Goal: Task Accomplishment & Management: Use online tool/utility

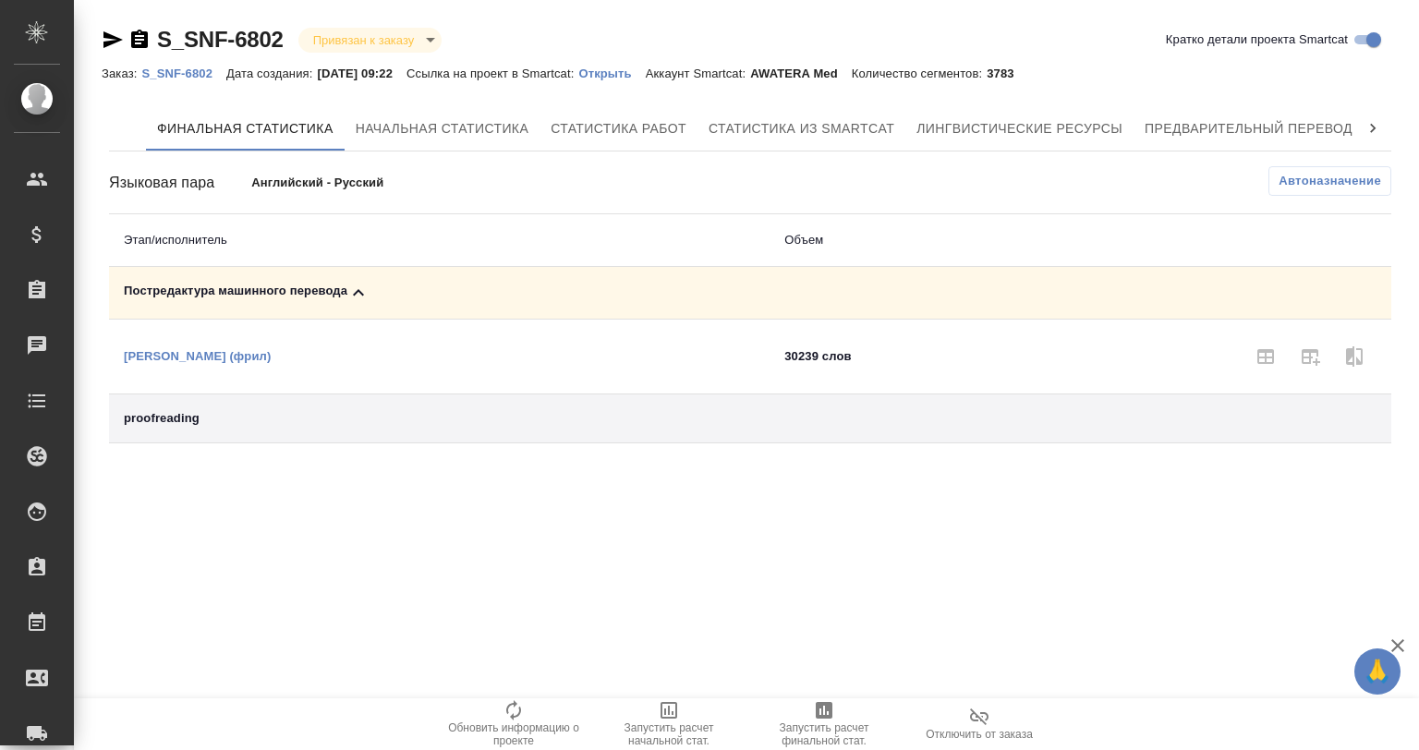
click at [356, 282] on icon at bounding box center [358, 293] width 22 height 22
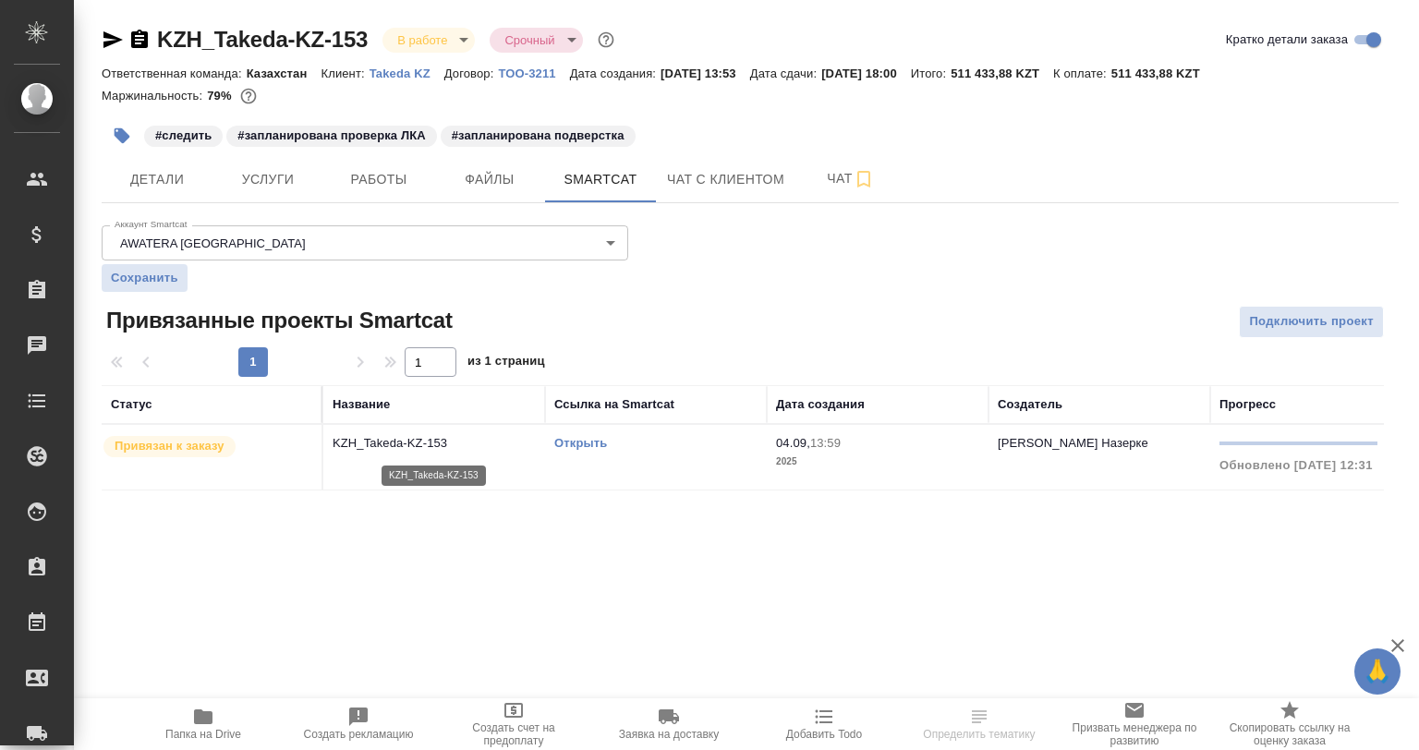
click at [459, 447] on p "KZH_Takeda-KZ-153" at bounding box center [434, 443] width 203 height 18
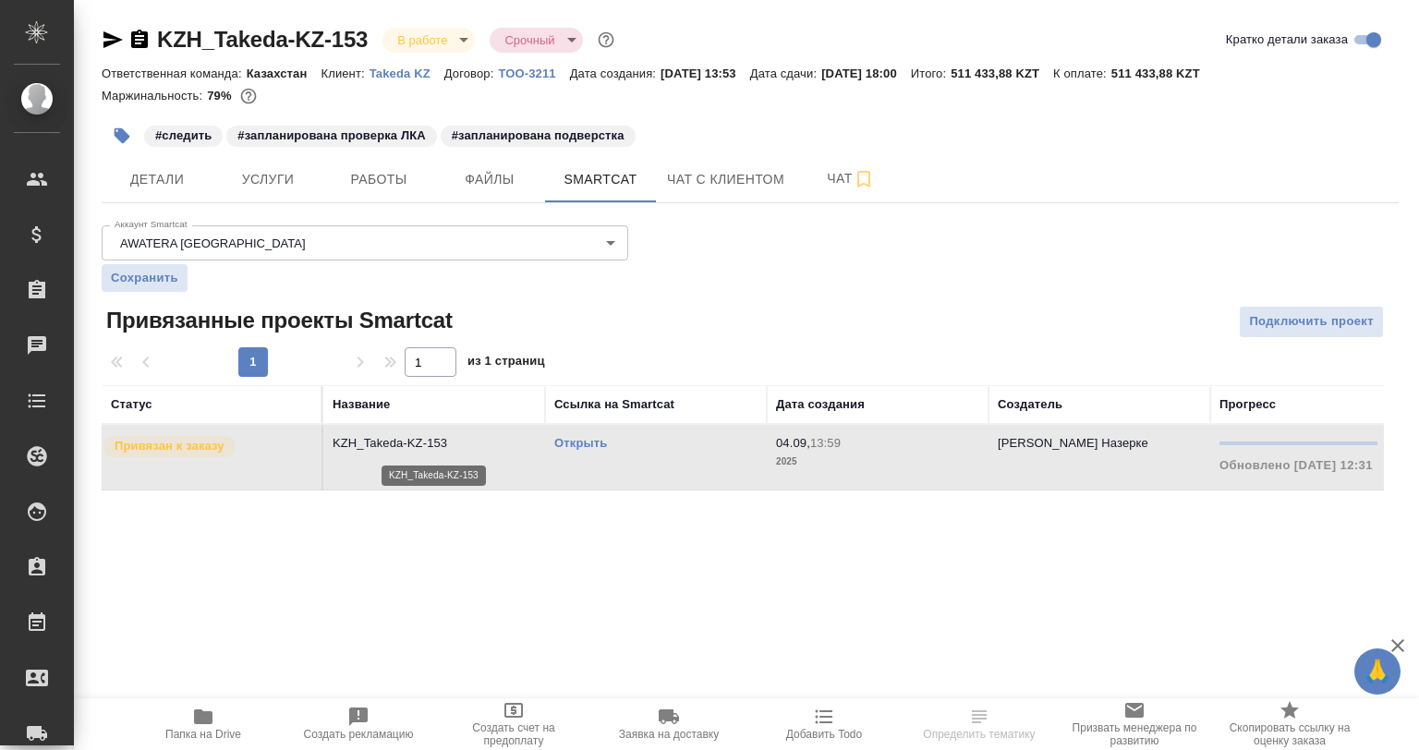
click at [459, 447] on p "KZH_Takeda-KZ-153" at bounding box center [434, 443] width 203 height 18
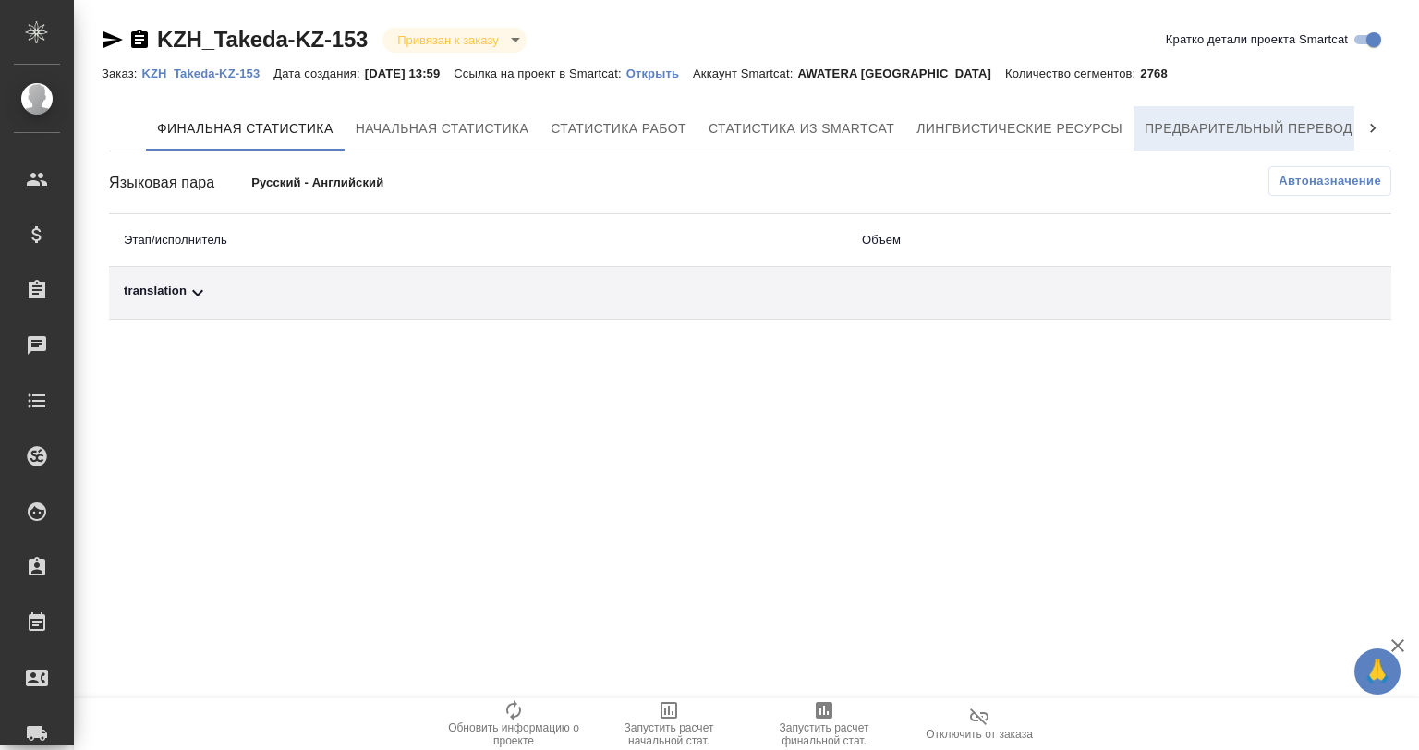
click at [1234, 115] on button "Предварительный перевод" at bounding box center [1248, 128] width 230 height 44
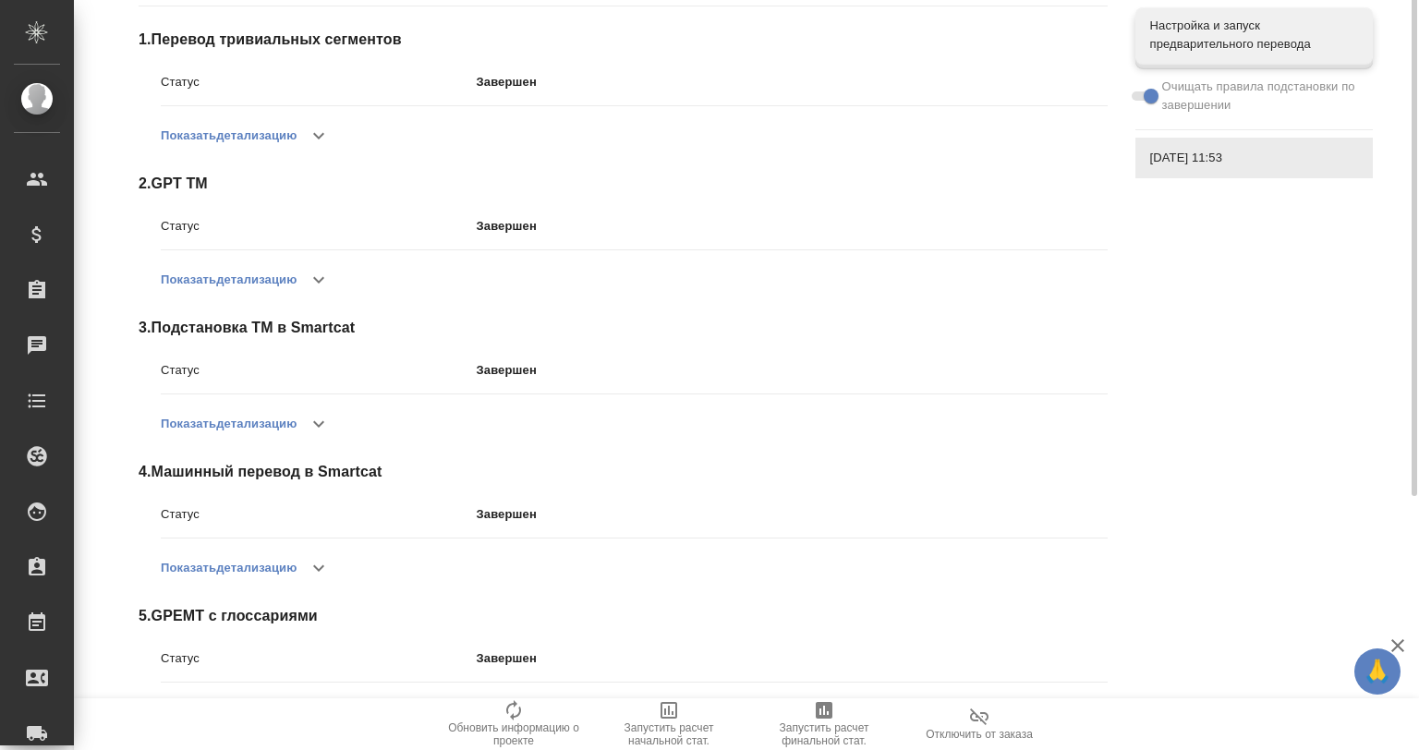
scroll to position [306, 0]
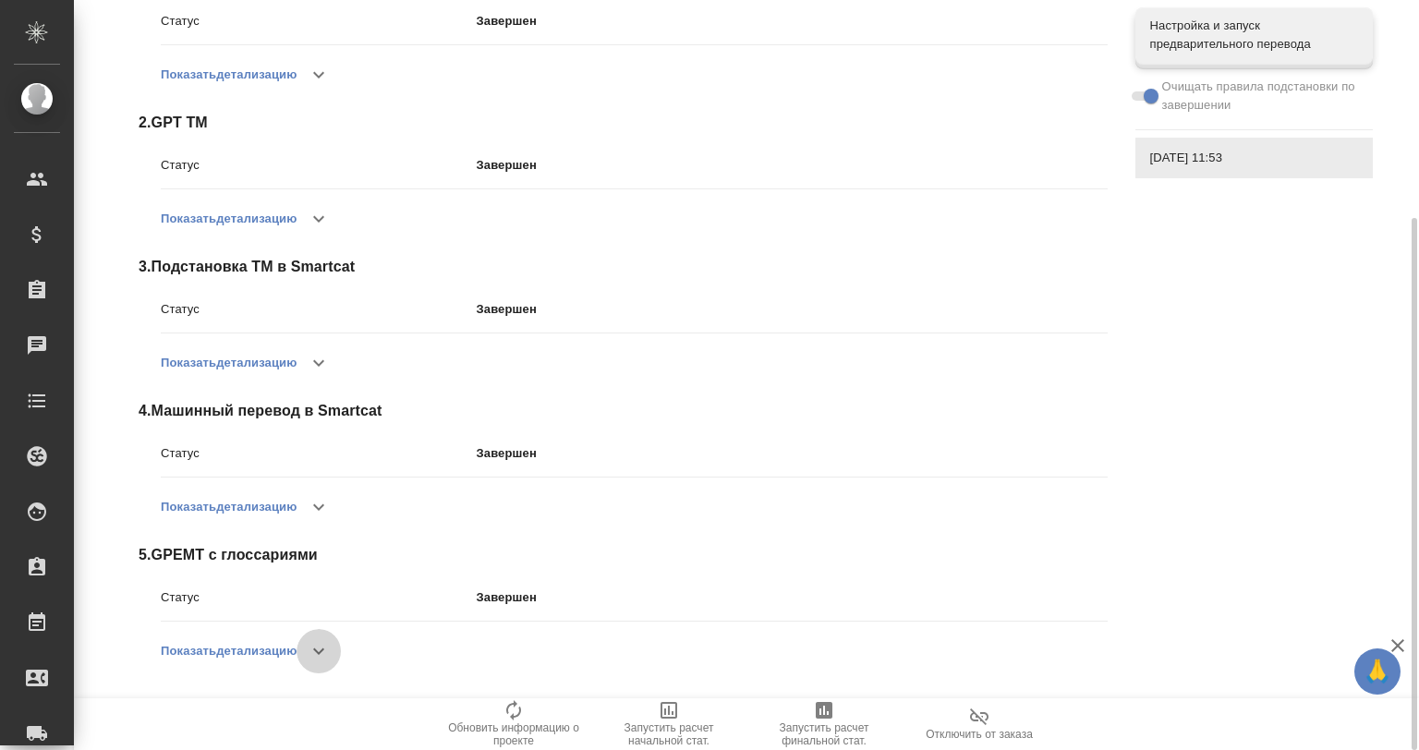
click at [336, 644] on button "button" at bounding box center [319, 651] width 44 height 44
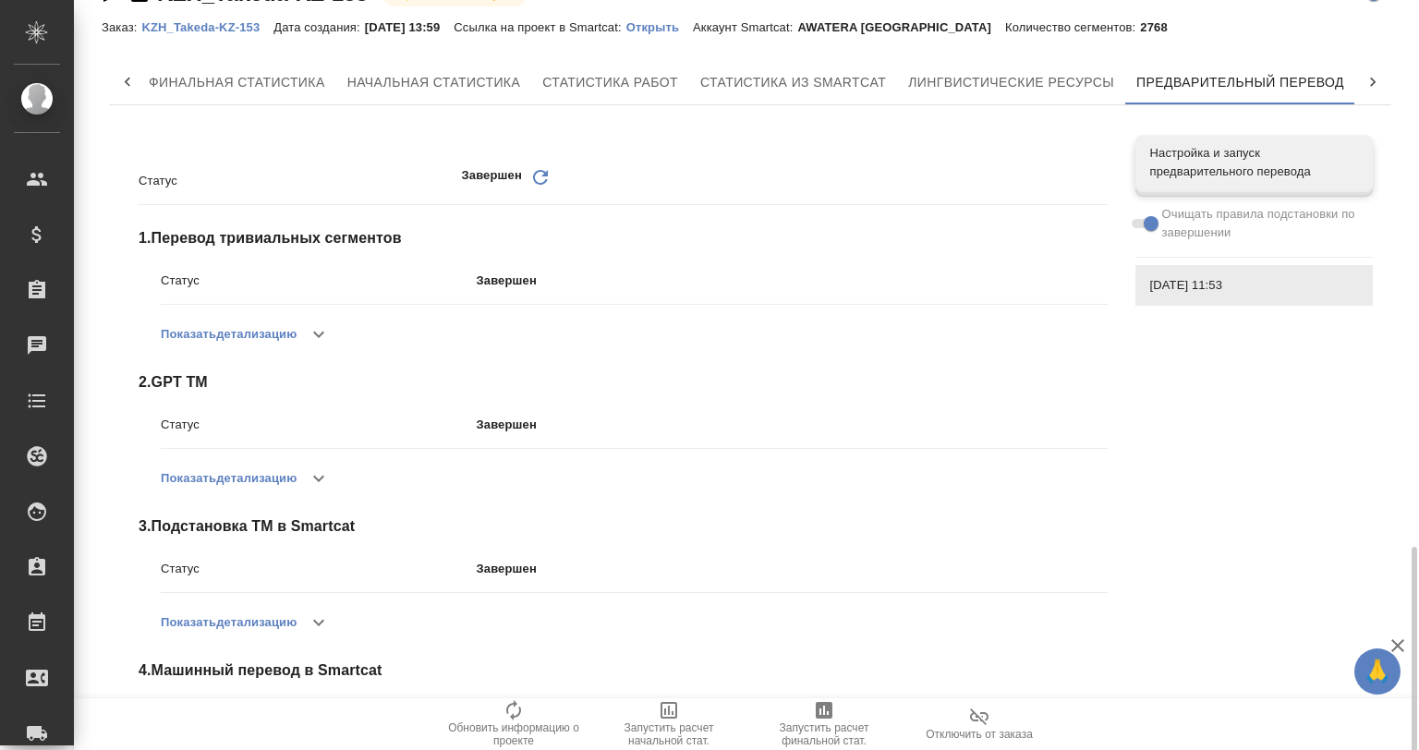
scroll to position [0, 0]
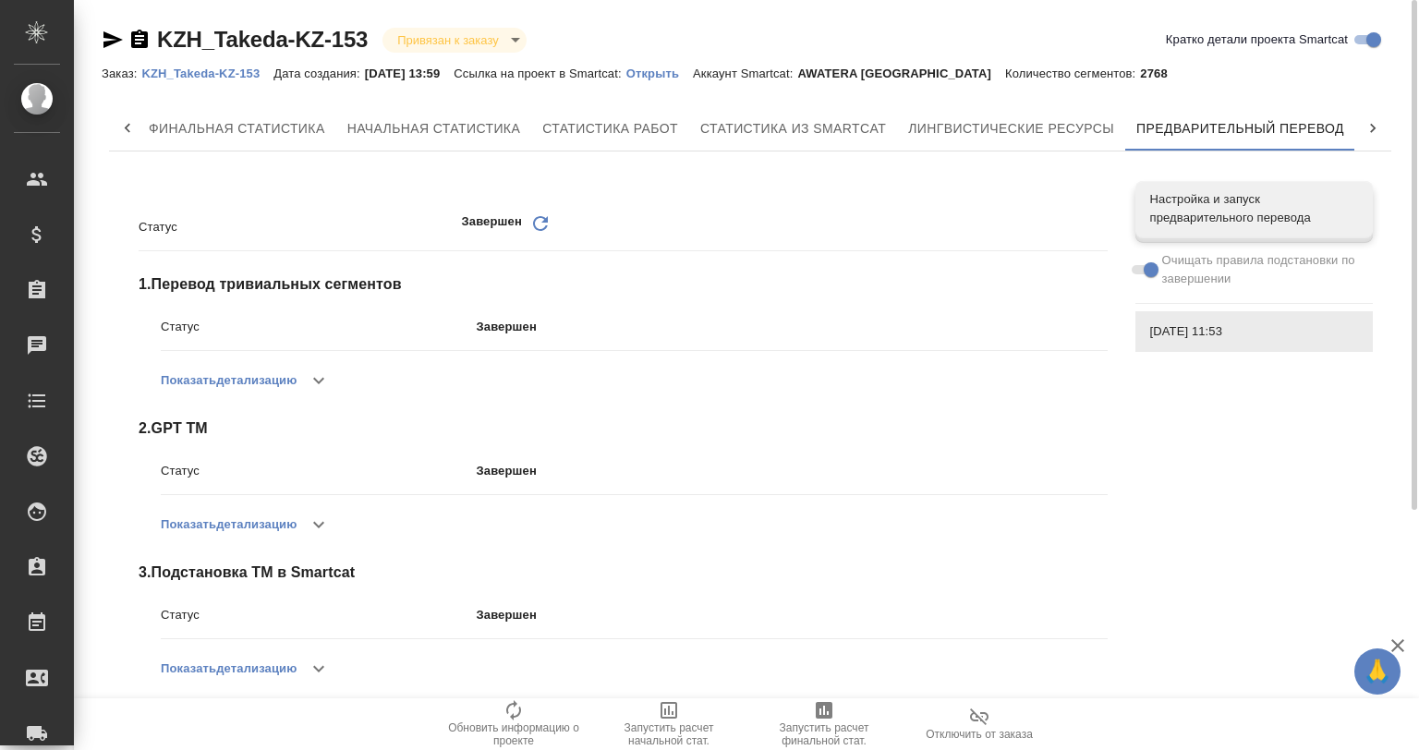
click at [675, 76] on p "Открыть" at bounding box center [659, 74] width 67 height 14
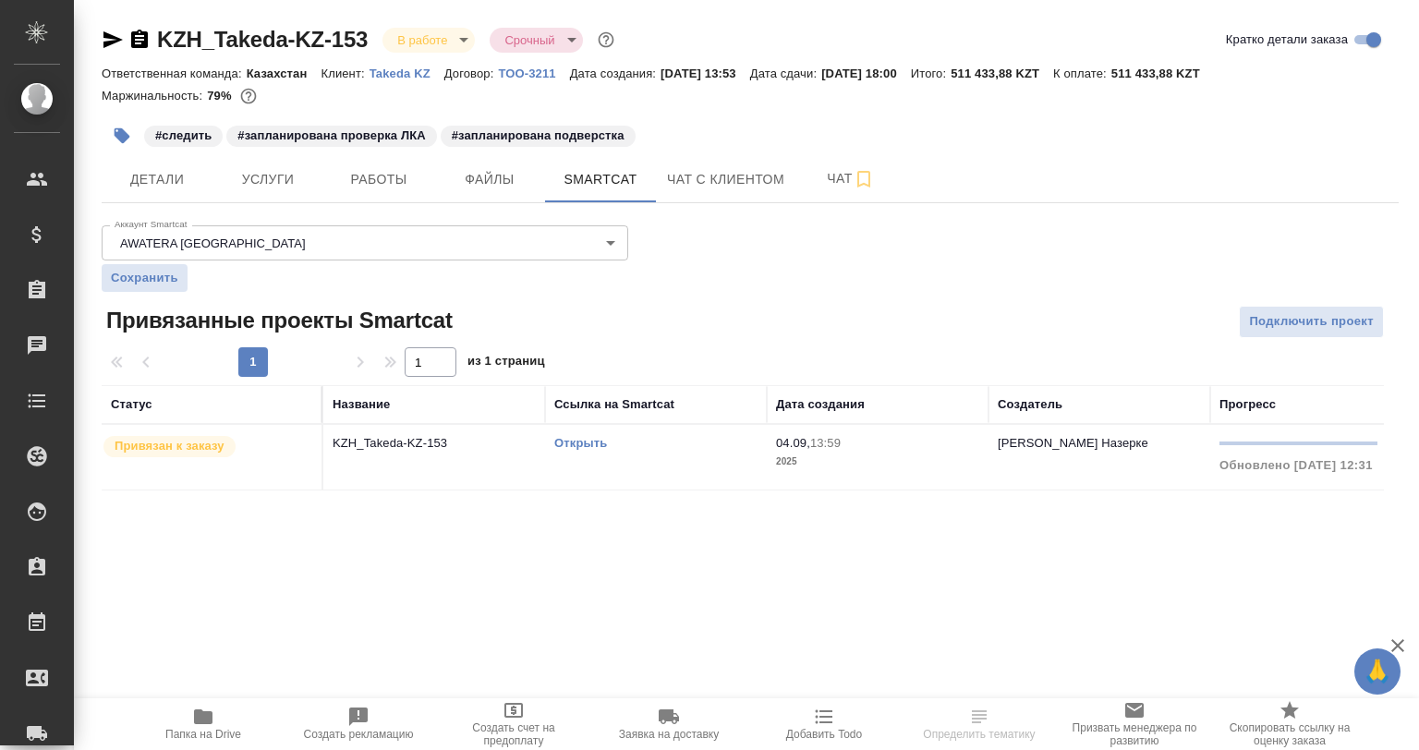
drag, startPoint x: 0, startPoint y: 0, endPoint x: 115, endPoint y: 41, distance: 121.5
click at [115, 41] on icon "button" at bounding box center [112, 39] width 19 height 17
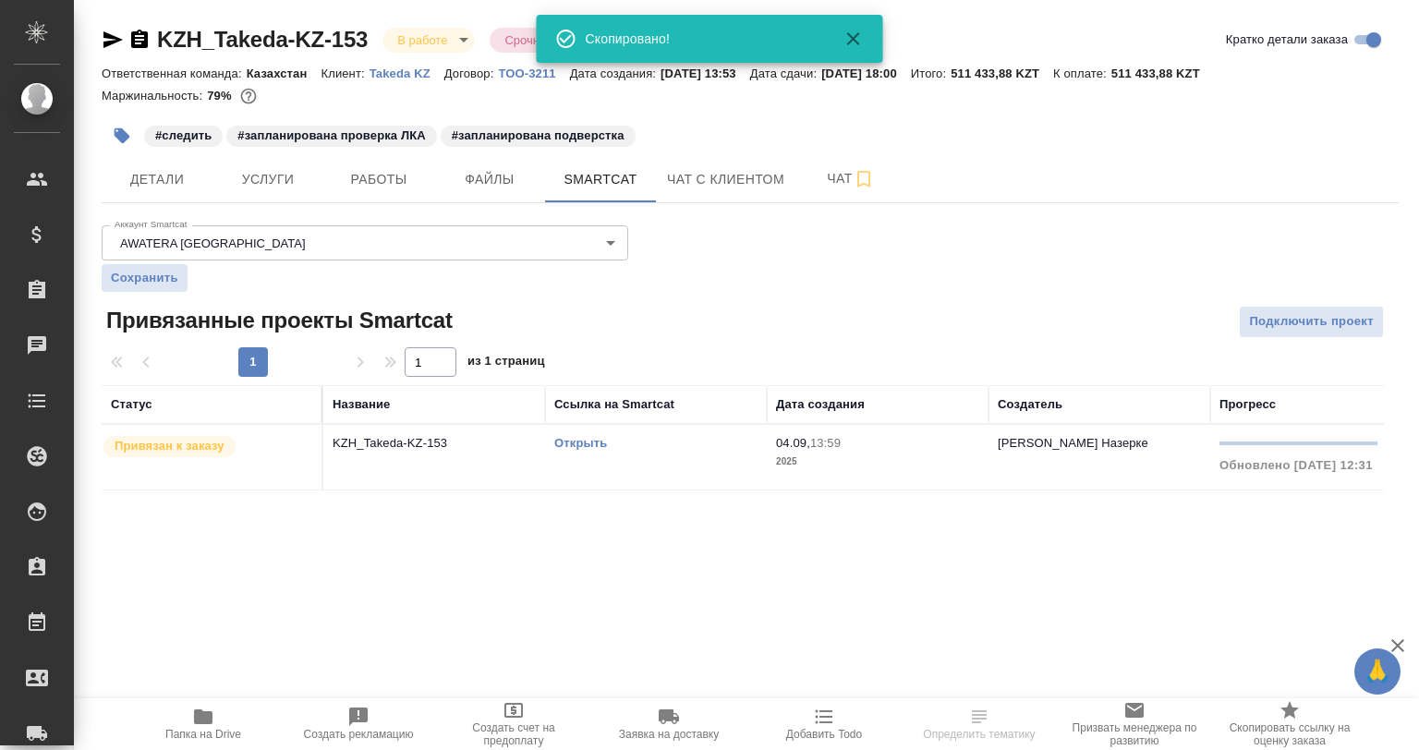
click at [349, 419] on th "Название" at bounding box center [434, 404] width 222 height 39
click at [379, 453] on td "KZH_Takeda-KZ-153" at bounding box center [434, 457] width 222 height 65
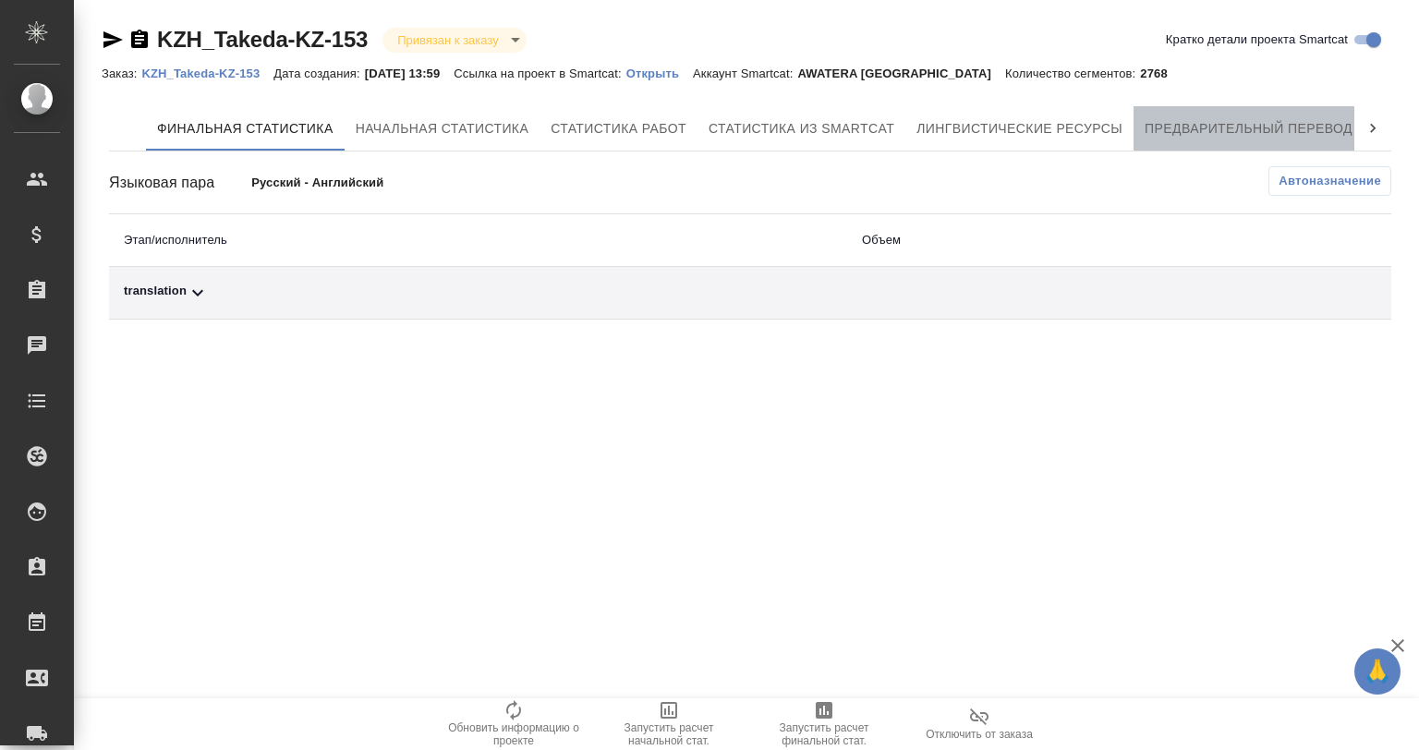
click at [1204, 131] on span "Предварительный перевод" at bounding box center [1248, 128] width 208 height 23
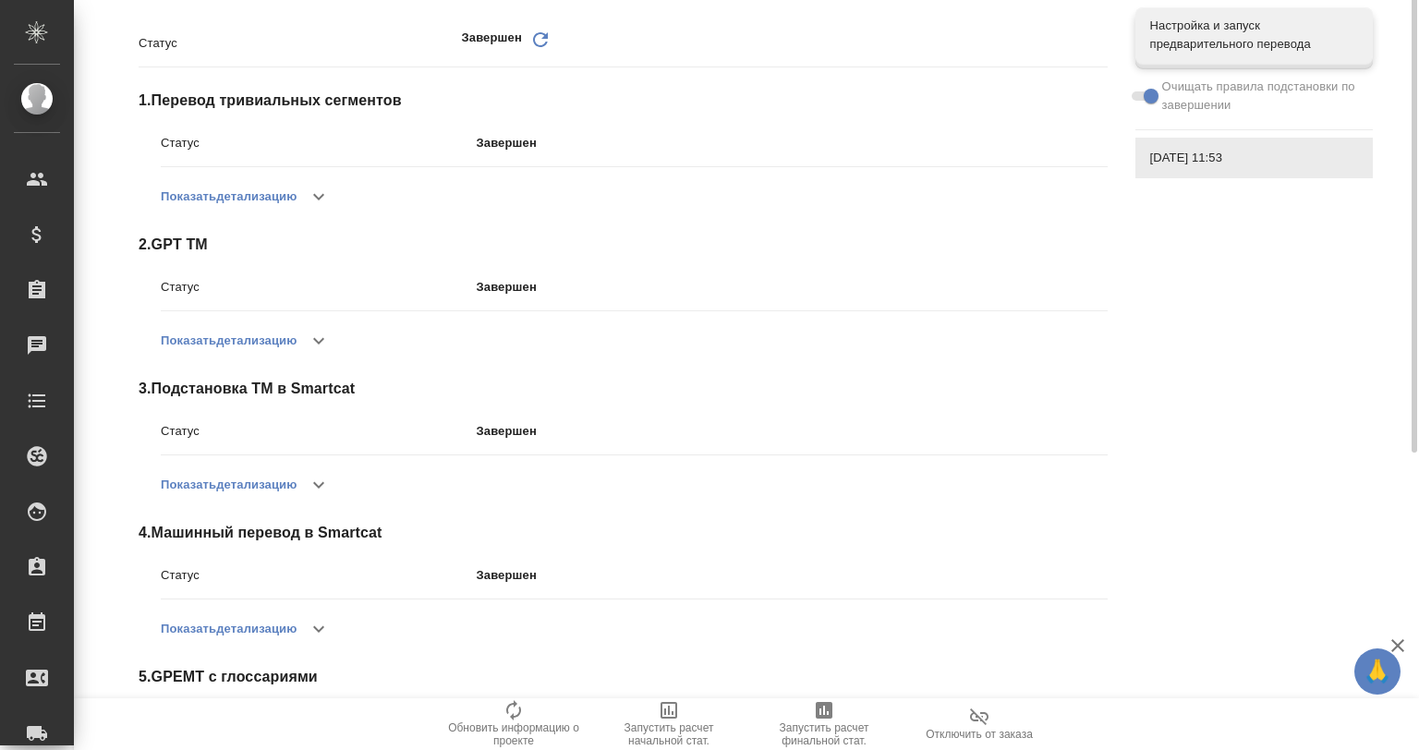
scroll to position [245, 0]
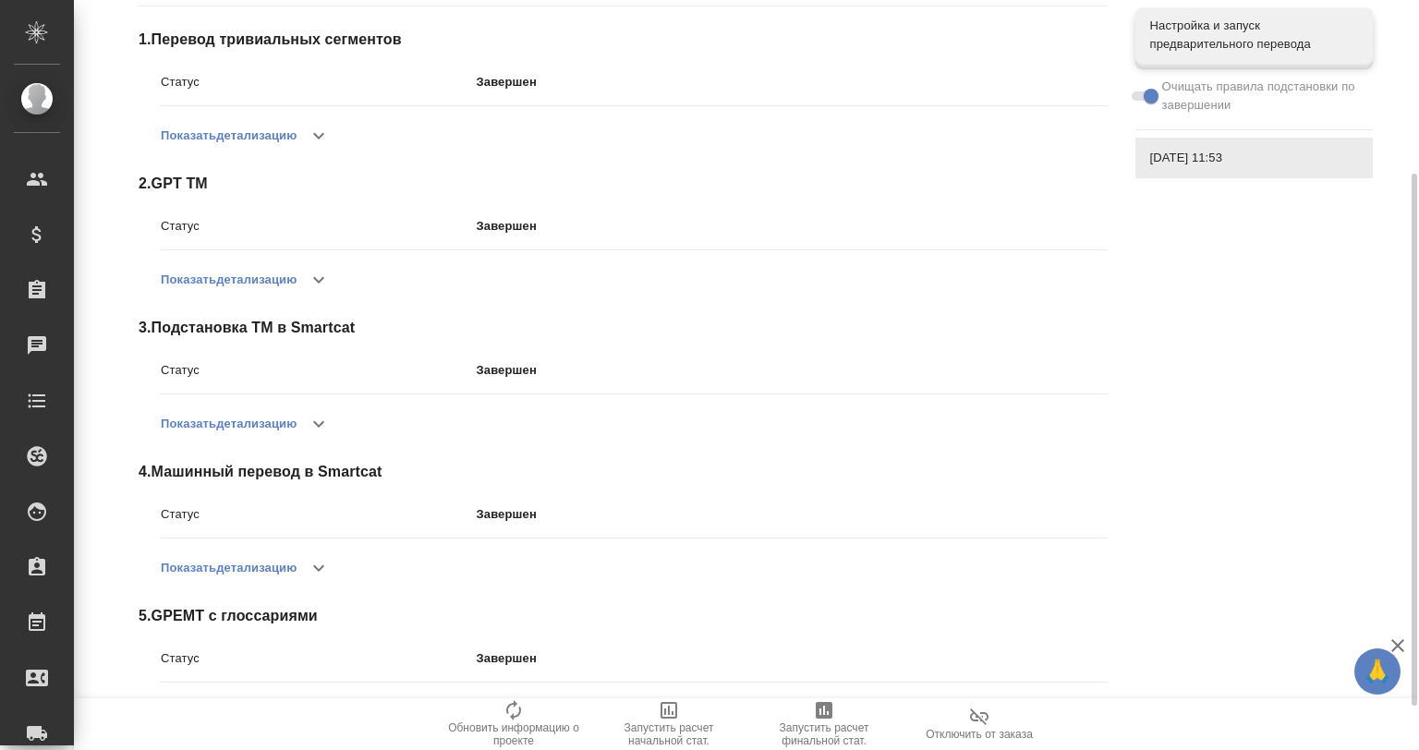
click at [320, 276] on icon "button" at bounding box center [319, 280] width 22 height 22
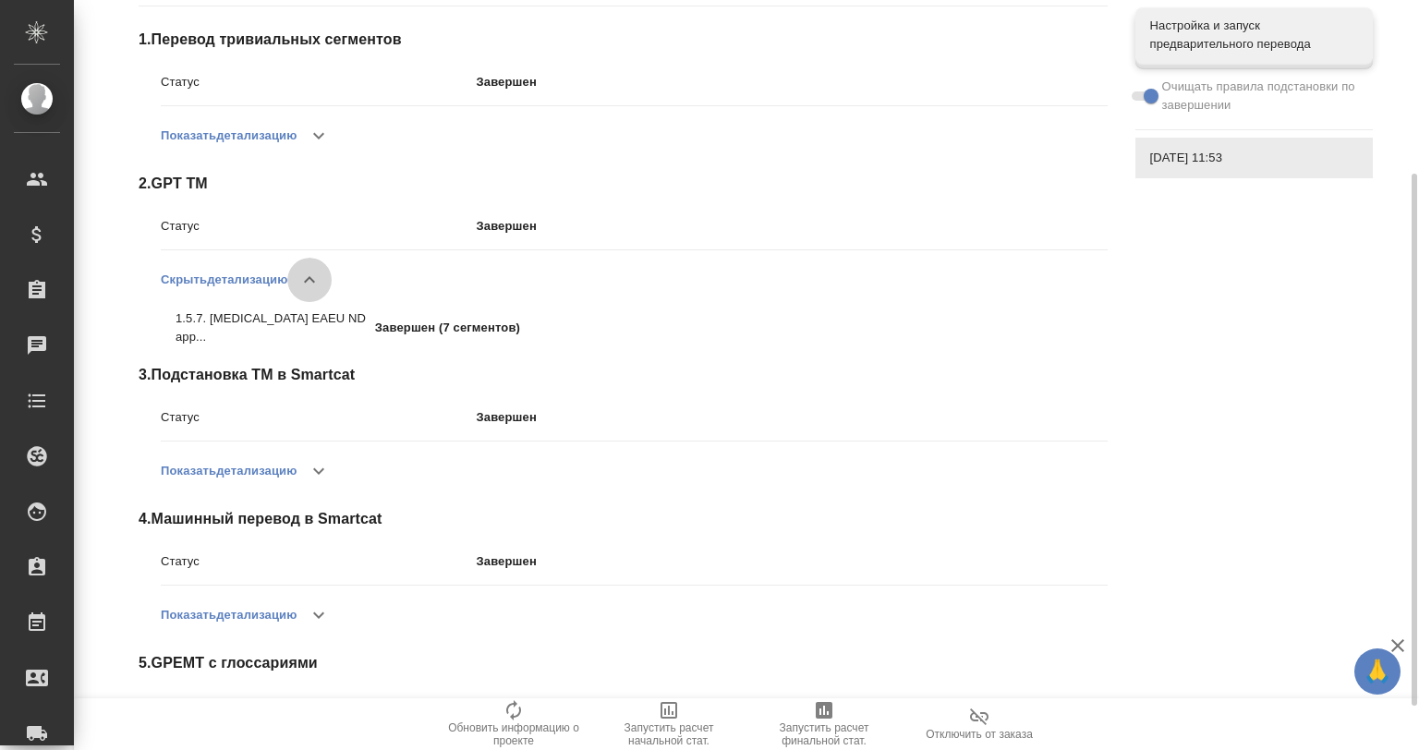
click at [320, 273] on icon "button" at bounding box center [309, 280] width 22 height 22
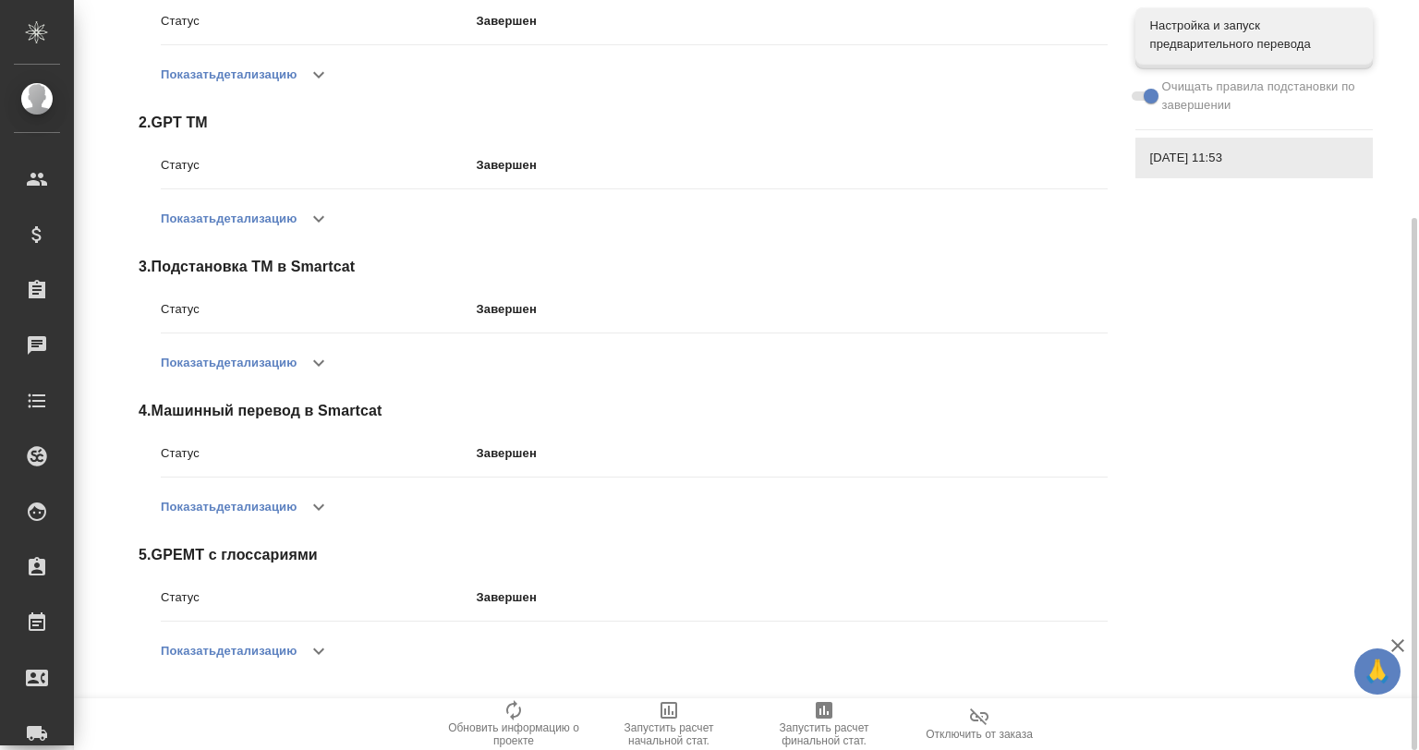
click at [319, 650] on icon "button" at bounding box center [318, 651] width 11 height 6
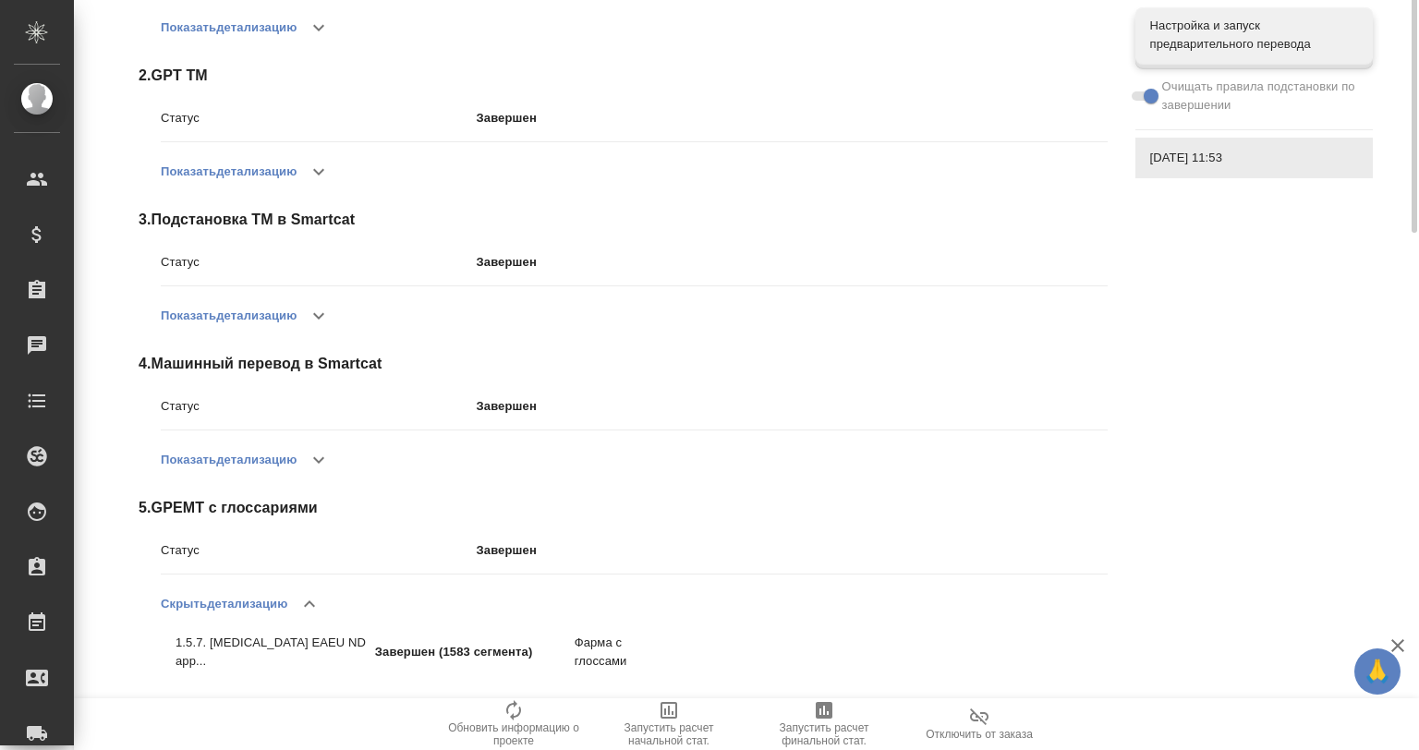
scroll to position [0, 0]
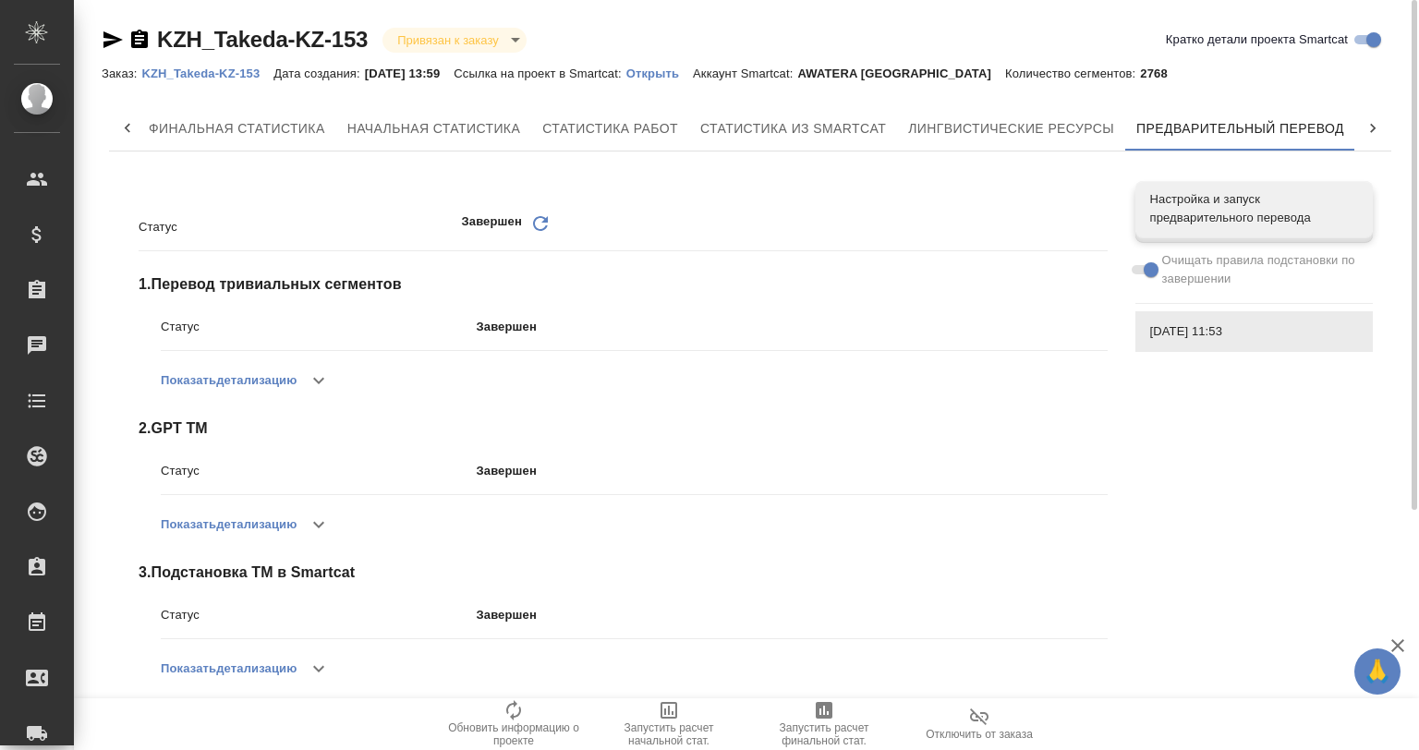
click at [104, 36] on icon "button" at bounding box center [112, 39] width 19 height 17
click at [677, 67] on p "Открыть" at bounding box center [659, 74] width 67 height 14
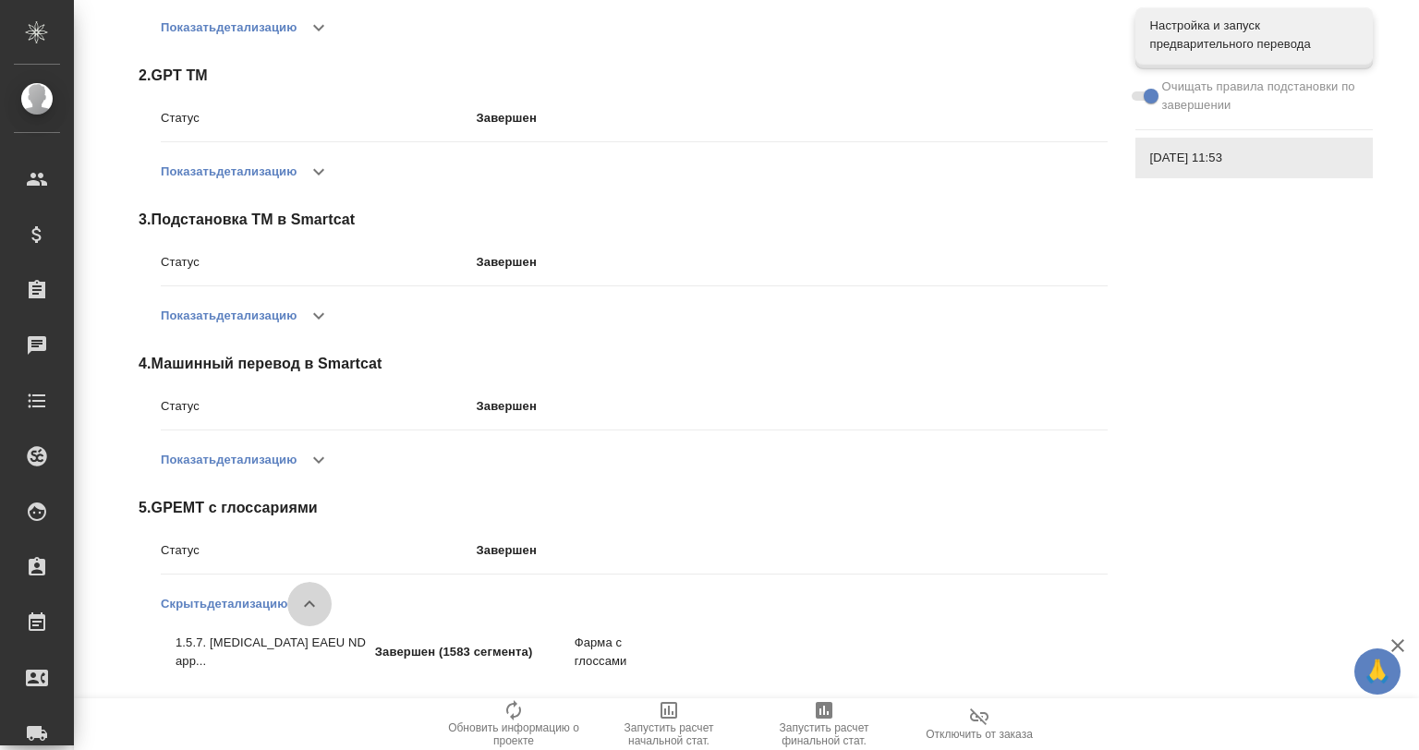
click at [318, 599] on icon "button" at bounding box center [309, 604] width 22 height 22
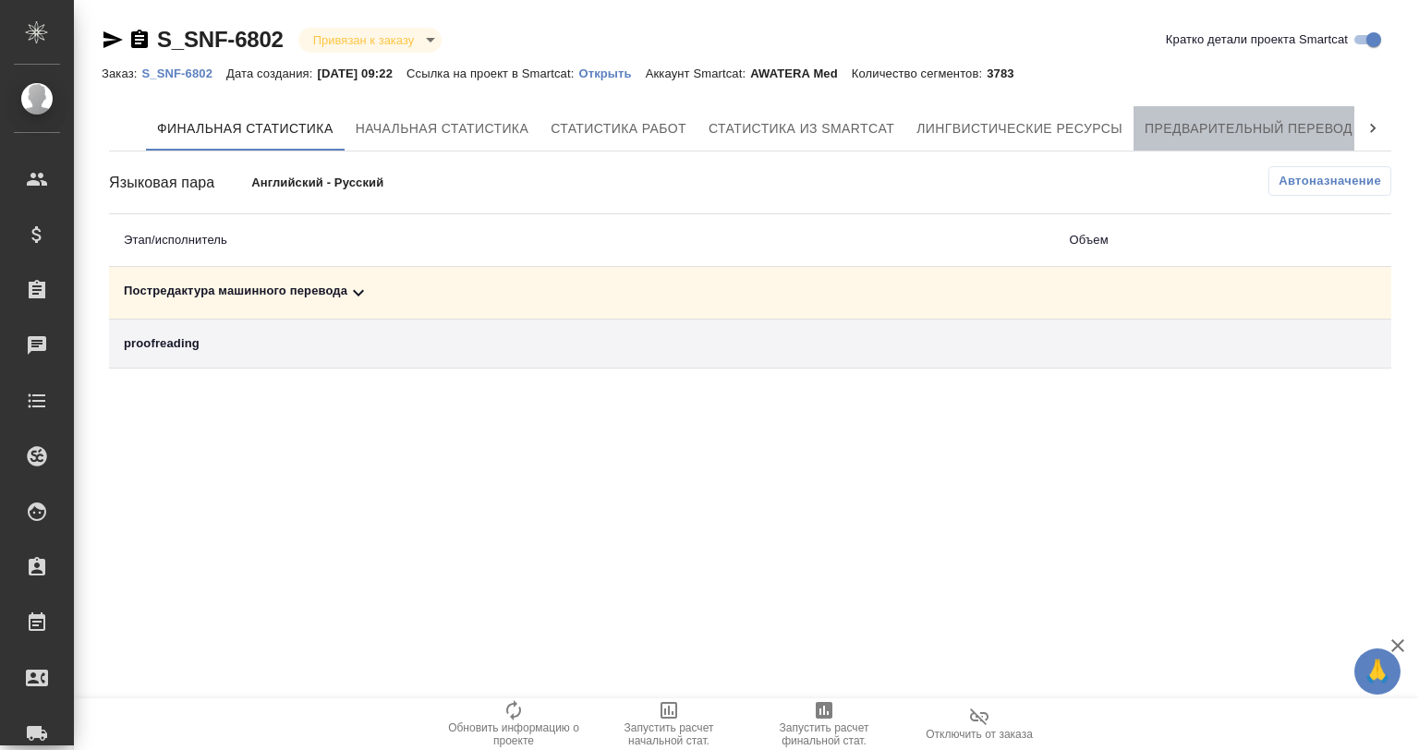
click at [1293, 118] on span "Предварительный перевод" at bounding box center [1248, 128] width 208 height 23
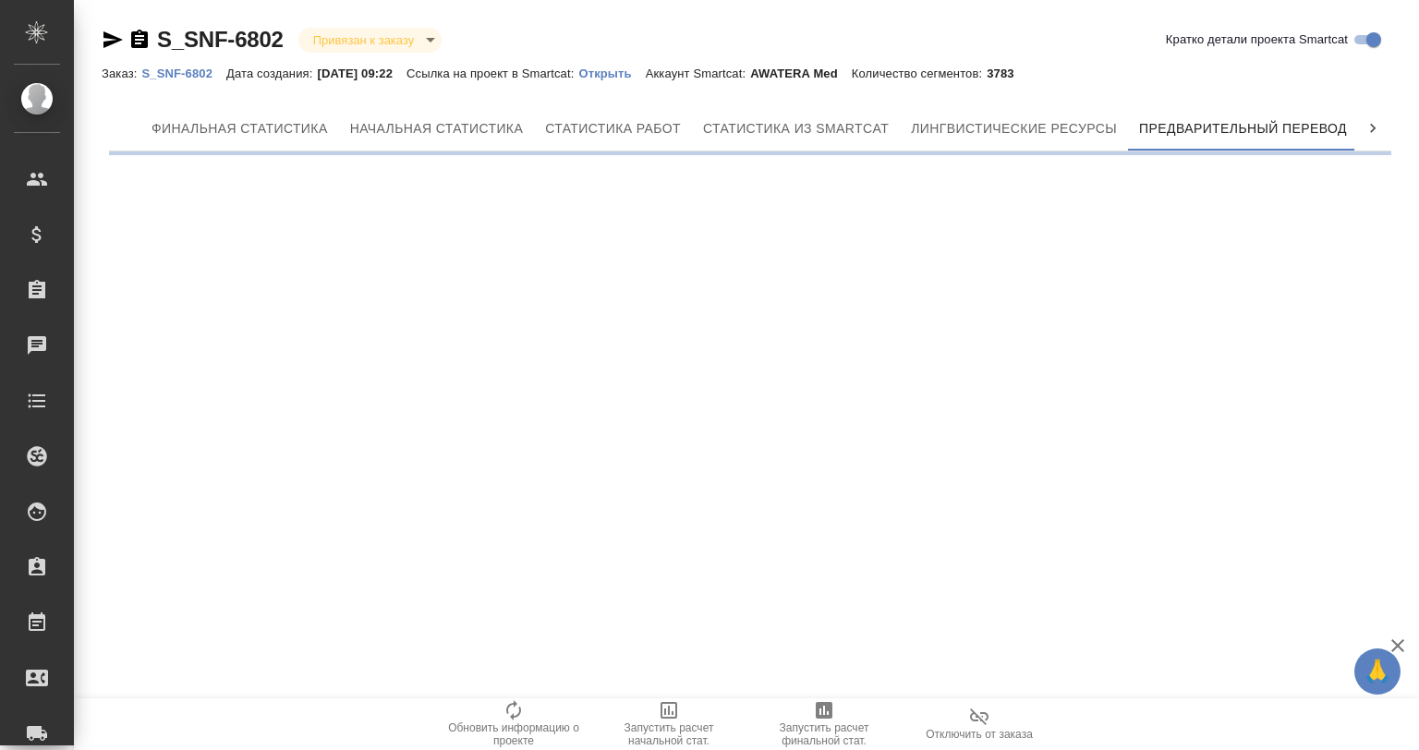
scroll to position [0, 8]
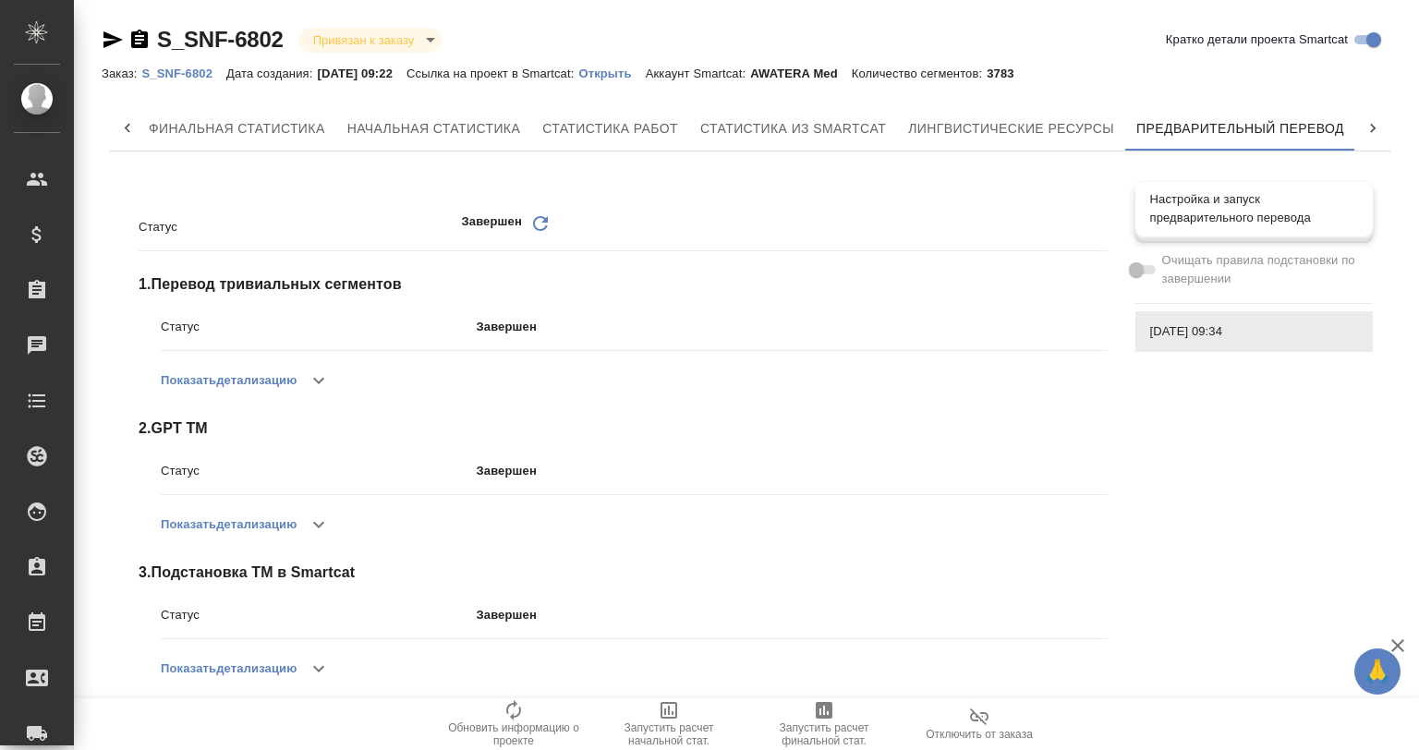
click at [1234, 211] on span "Настройка и запуск предварительного перевода" at bounding box center [1254, 208] width 208 height 37
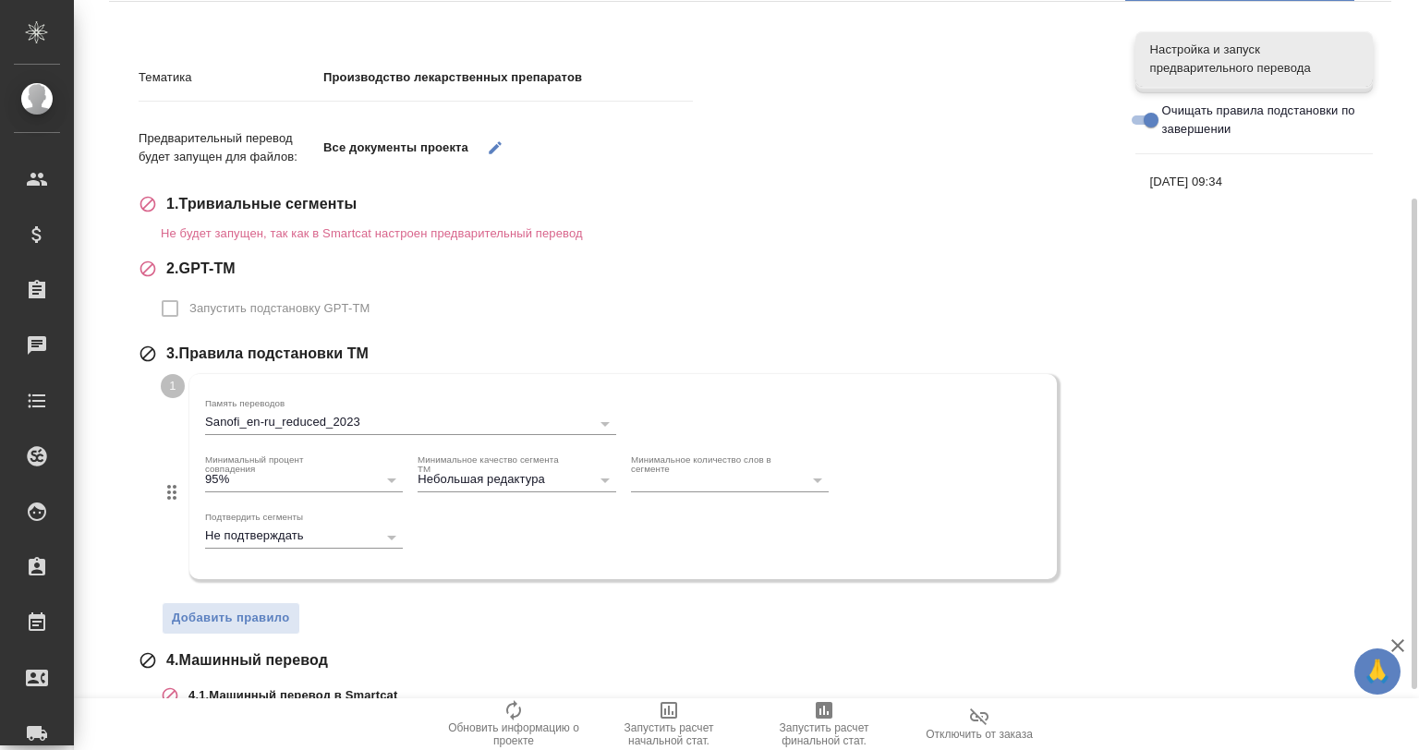
scroll to position [0, 0]
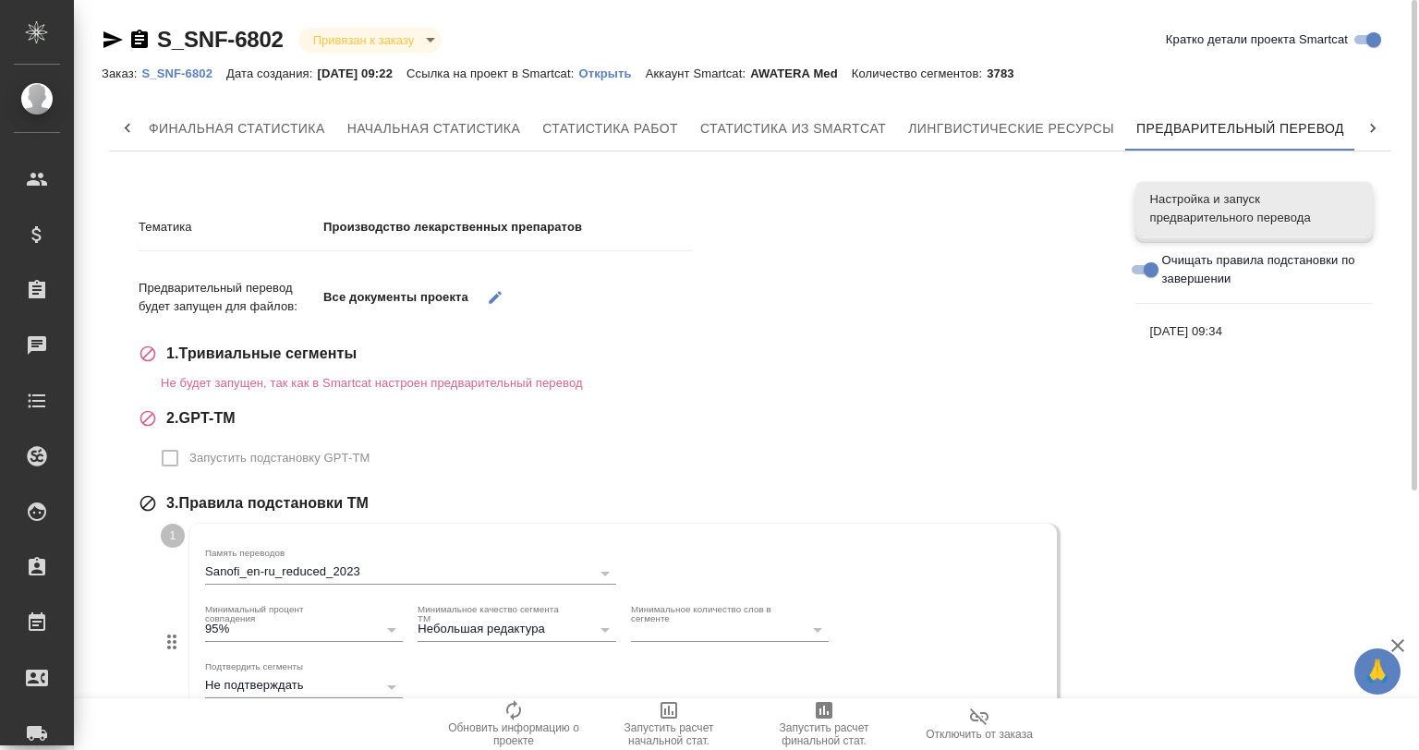
click at [1229, 323] on span "[DATE] 09:34" at bounding box center [1254, 331] width 208 height 18
checkbox input "false"
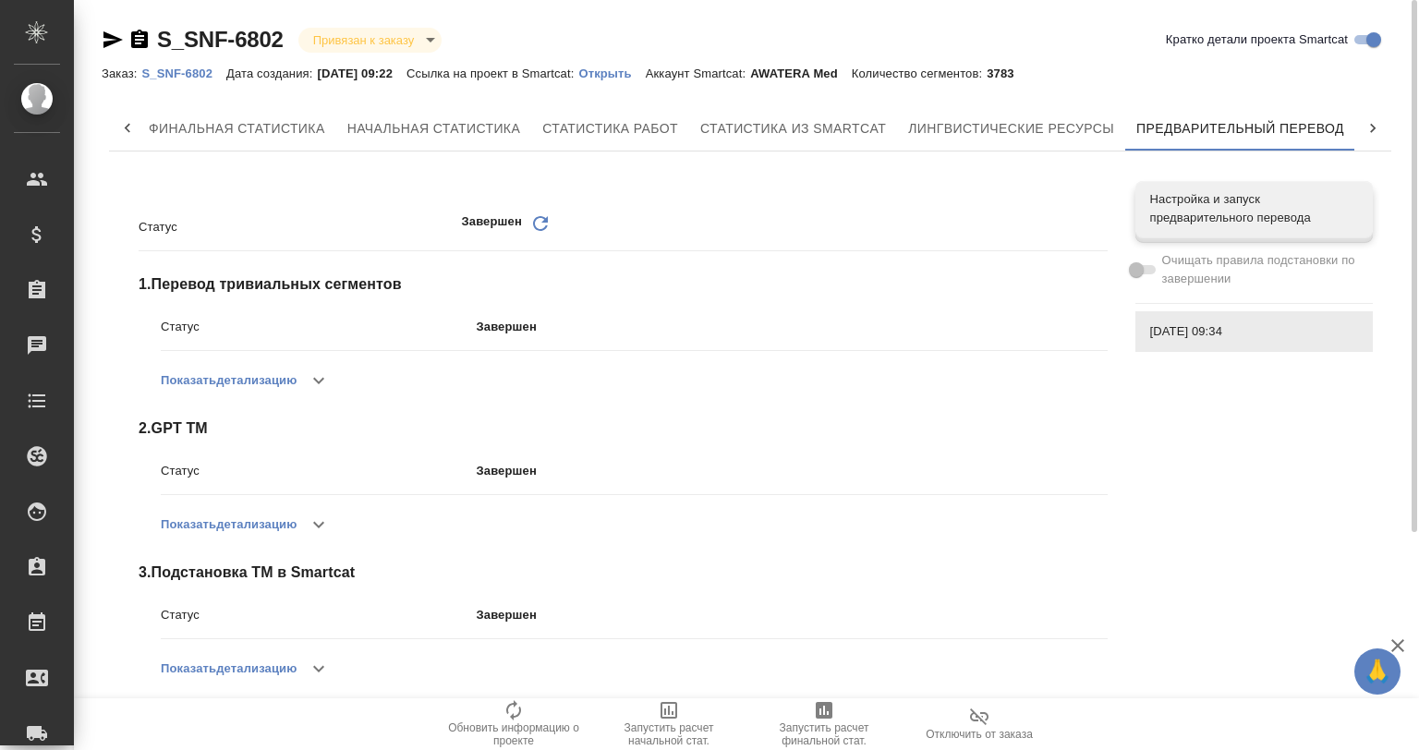
click at [636, 68] on p "Открыть" at bounding box center [611, 74] width 67 height 14
click at [625, 73] on p "Открыть" at bounding box center [611, 74] width 67 height 14
